Goal: Find specific page/section: Find specific page/section

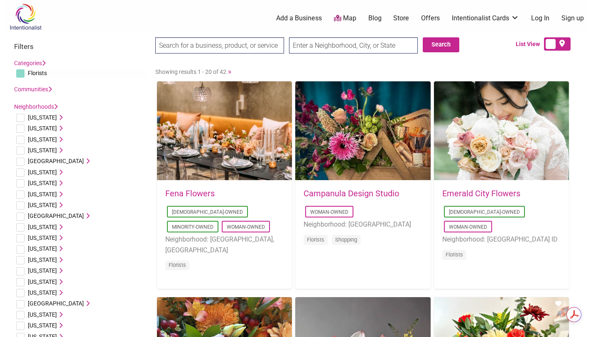
click at [22, 74] on input "checkbox" at bounding box center [20, 73] width 8 height 8
checkbox input "true"
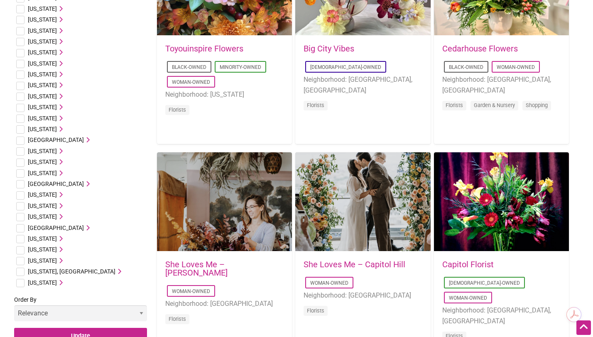
scroll to position [367, 0]
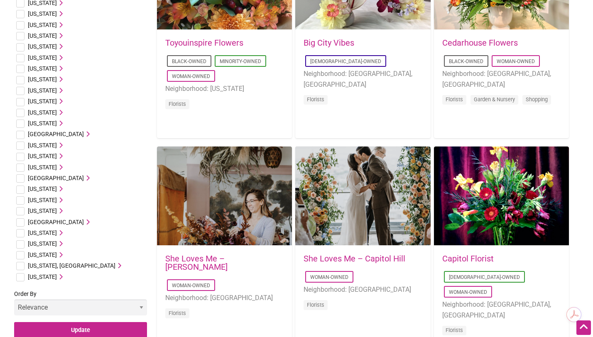
click at [22, 277] on input "checkbox" at bounding box center [20, 277] width 8 height 8
checkbox input "true"
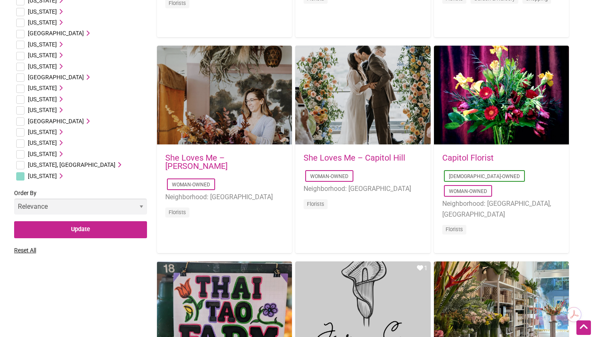
scroll to position [468, 0]
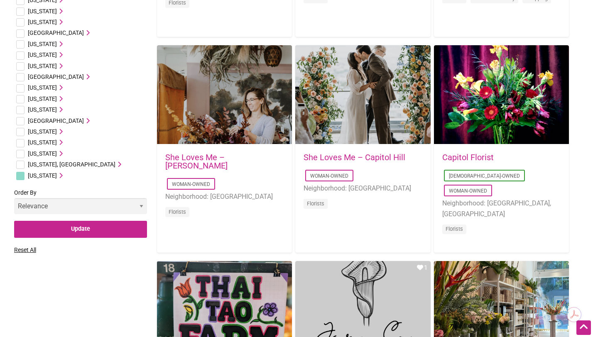
click at [102, 207] on select "Relevance Alphabetical Newest" at bounding box center [80, 206] width 133 height 16
click at [14, 198] on select "Relevance Alphabetical Newest" at bounding box center [80, 206] width 133 height 16
click at [106, 231] on input "Update" at bounding box center [80, 229] width 133 height 17
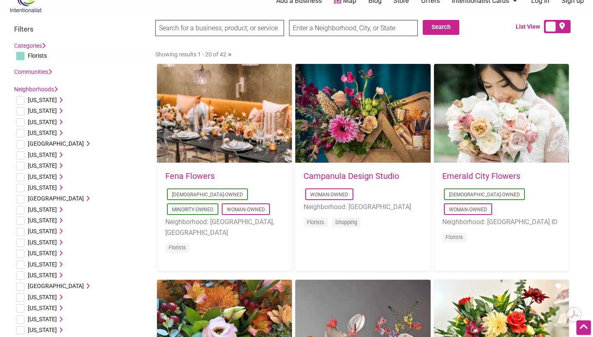
scroll to position [0, 0]
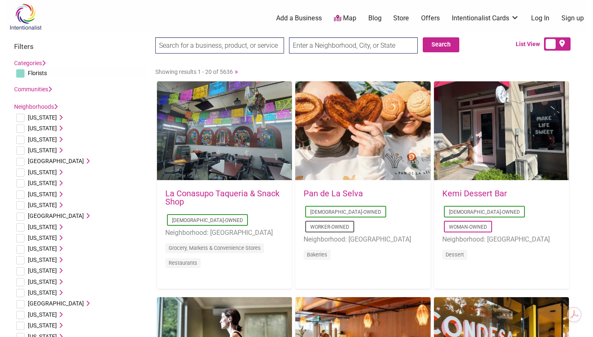
click at [24, 12] on img at bounding box center [25, 16] width 39 height 27
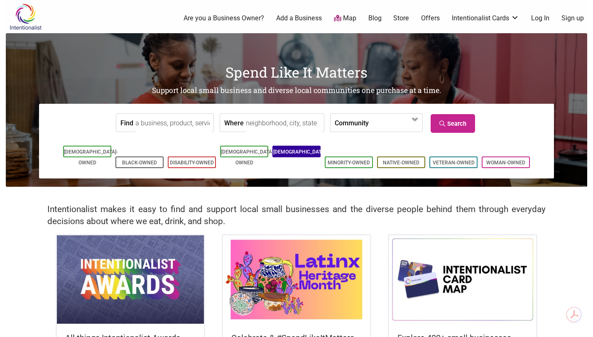
click at [291, 150] on link "[DEMOGRAPHIC_DATA]-Owned" at bounding box center [300, 157] width 54 height 17
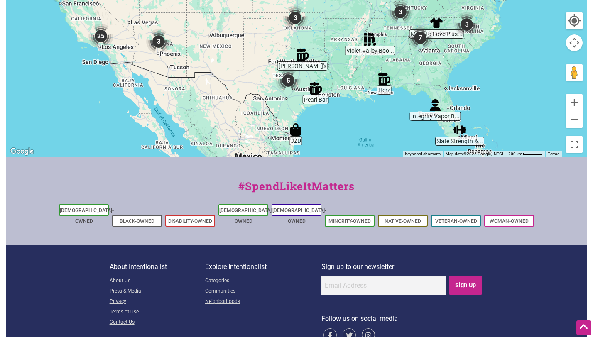
scroll to position [344, 0]
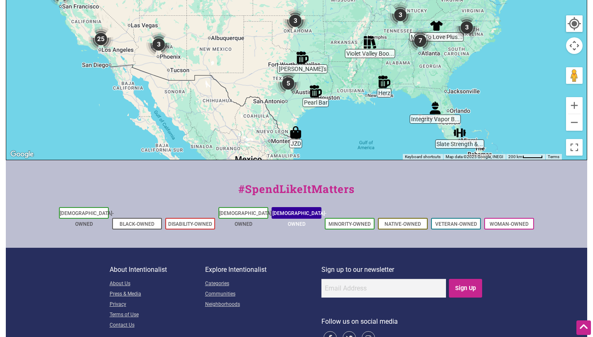
click at [301, 211] on link "[DEMOGRAPHIC_DATA]-Owned" at bounding box center [299, 219] width 54 height 17
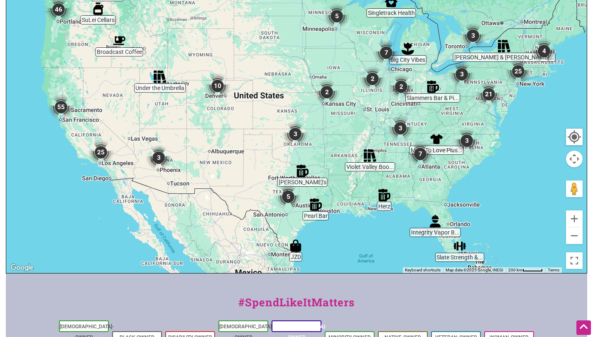
scroll to position [228, 0]
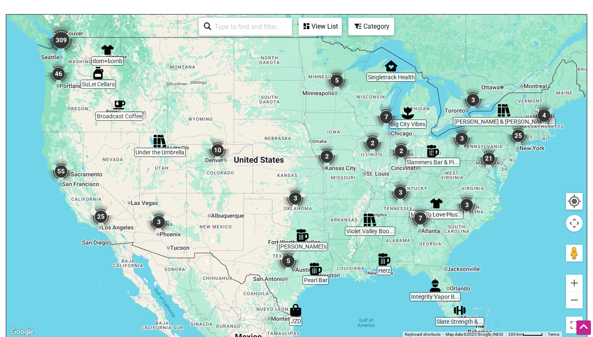
scroll to position [125, 0]
